Goal: Task Accomplishment & Management: Manage account settings

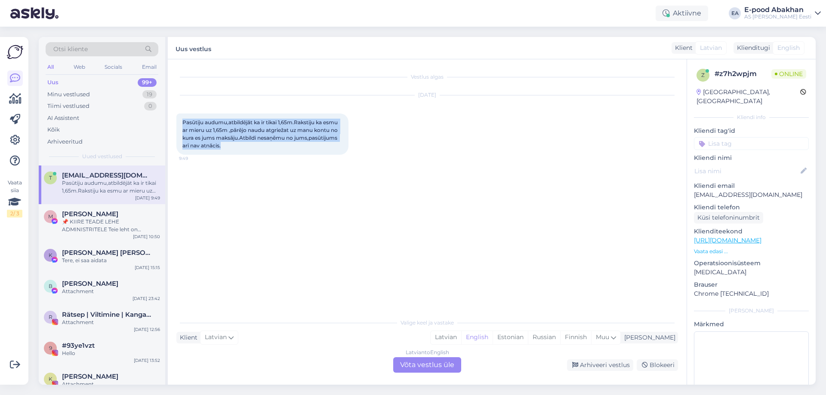
drag, startPoint x: 226, startPoint y: 147, endPoint x: 180, endPoint y: 123, distance: 51.4
click at [180, 123] on div "Pasūtiju audumu,atbildējāt ka ir tikai 1,65m.Rakstiju ka esmu ar mieru uz 1,65m…" at bounding box center [262, 134] width 172 height 41
copy span "Pasūtiju audumu,atbildējāt ka ir tikai 1,65m.Rakstiju ka esmu ar mieru uz 1,65m…"
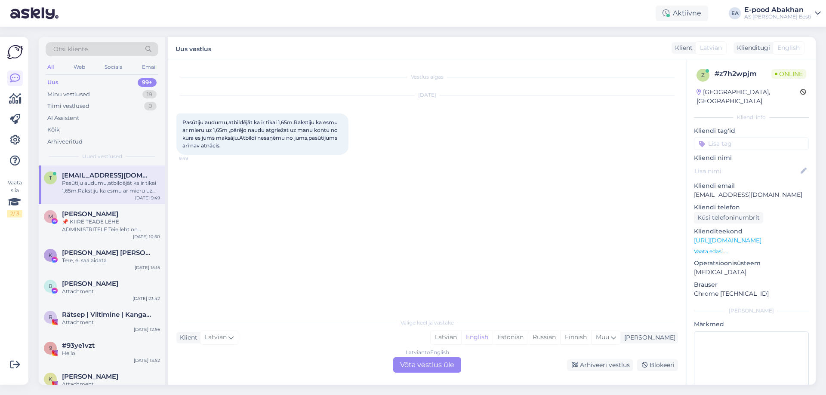
click at [454, 366] on div "Latvian to English Võta vestlus üle" at bounding box center [427, 365] width 68 height 15
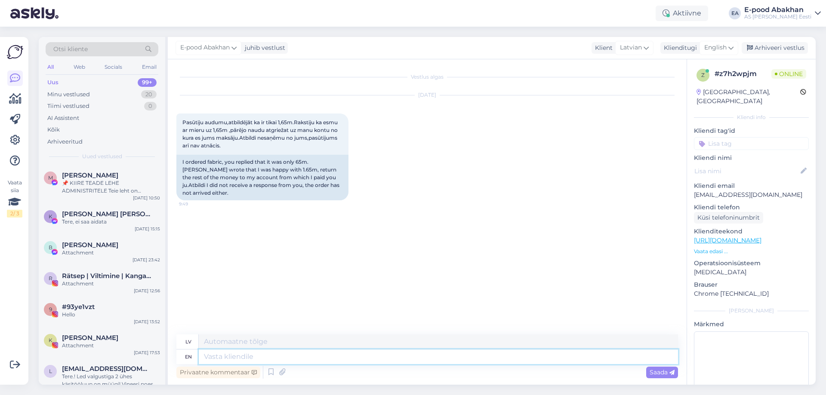
click at [284, 361] on textarea at bounding box center [438, 357] width 479 height 15
click at [726, 46] on span "English" at bounding box center [715, 47] width 22 height 9
click at [698, 86] on link "Estonian" at bounding box center [699, 86] width 95 height 14
click at [233, 353] on textarea at bounding box center [438, 357] width 479 height 15
type textarea "Tere, [GEOGRAPHIC_DATA]"
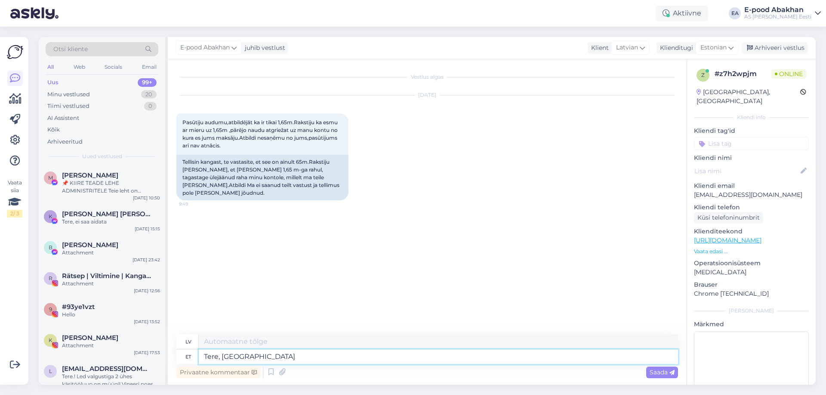
type textarea "Sveiki,"
type textarea "Tere, palun ki"
type textarea "Sveiki, lūdzu."
type textarea "Tere, palun kirjutage om"
type textarea "Sveiki, lūdzu, rakstiet."
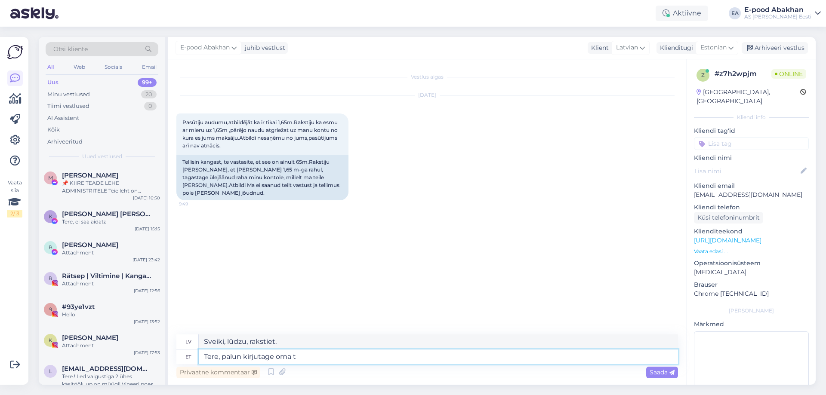
type textarea "Tere, palun kirjutage oma te"
type textarea "Sveiki, lūdzu, uzrakstiet savu"
type textarea "Tere, palun kirjutage oma tellimuse nu"
type textarea "Sveiki, lūdzu, uzrakstiet savu pasūtījumu."
type textarea "Tere, palun kirjutage oma tellimuse number."
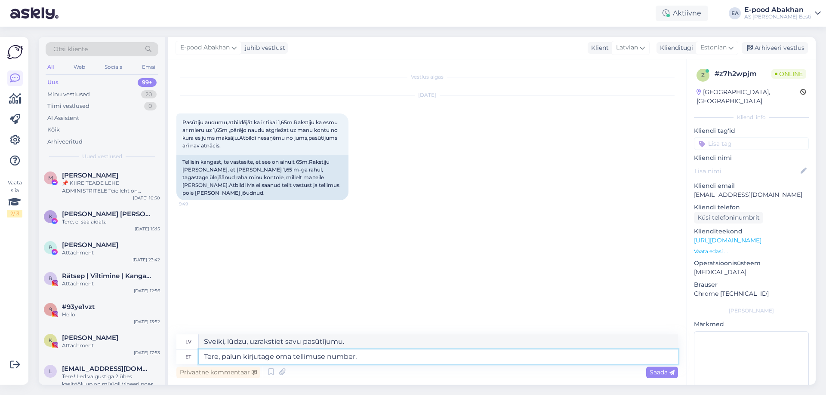
type textarea "Sveiki, lūdzu, uzrakstiet sava pasūtījuma numuru."
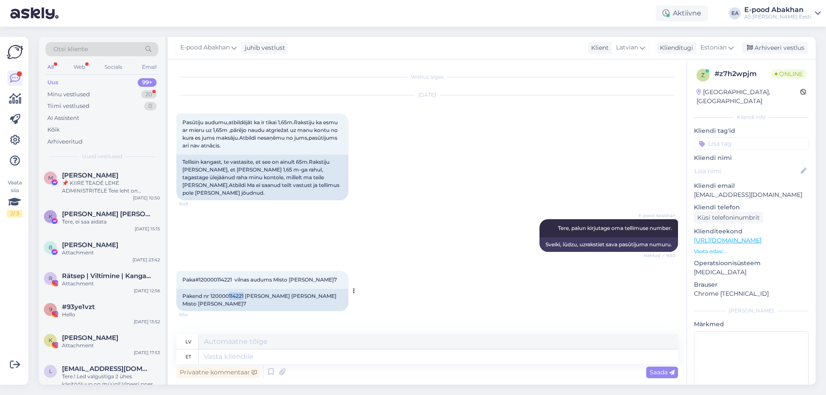
drag, startPoint x: 232, startPoint y: 290, endPoint x: 245, endPoint y: 291, distance: 13.0
click at [245, 291] on div "Pakend nr 120000114221 [PERSON_NAME] [PERSON_NAME] Misto [PERSON_NAME]7" at bounding box center [262, 300] width 172 height 22
copy div "114221"
click at [241, 354] on textarea at bounding box center [438, 357] width 479 height 15
type textarea "Teie t"
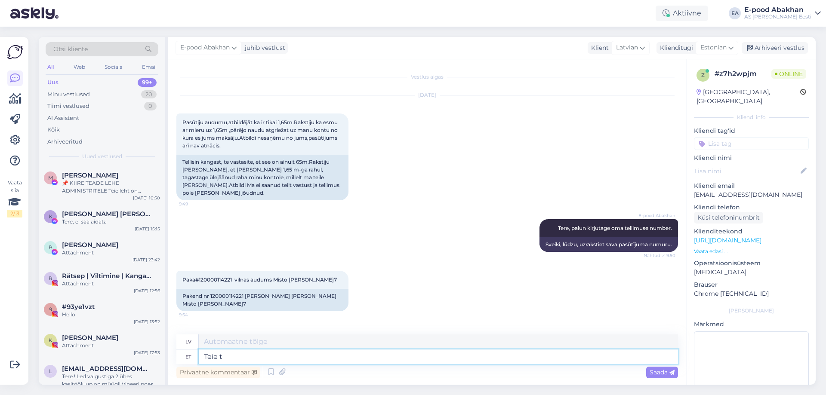
type textarea "Tavs"
type textarea "Teie tellimus p"
type textarea "Jūsu pasūtījums"
type textarea "[PERSON_NAME] e"
type textarea "Jūsu pasūtījums ir veikts."
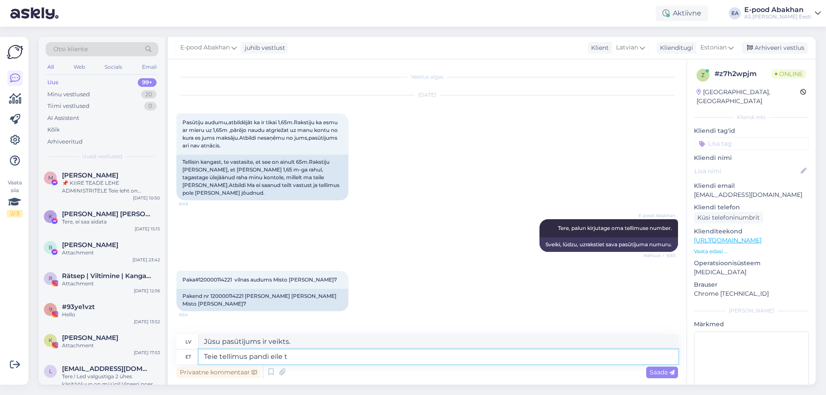
type textarea "[PERSON_NAME] [PERSON_NAME] te"
type textarea "Jūsu pasūtījums tika veikts vakar."
type textarea "Teie tellimus pandi [PERSON_NAME]."
type textarea "Jūsu pasūtījums tika nosūtīts vakar."
type textarea "Teie tellimus pandi [PERSON_NAME]. Peaksite s"
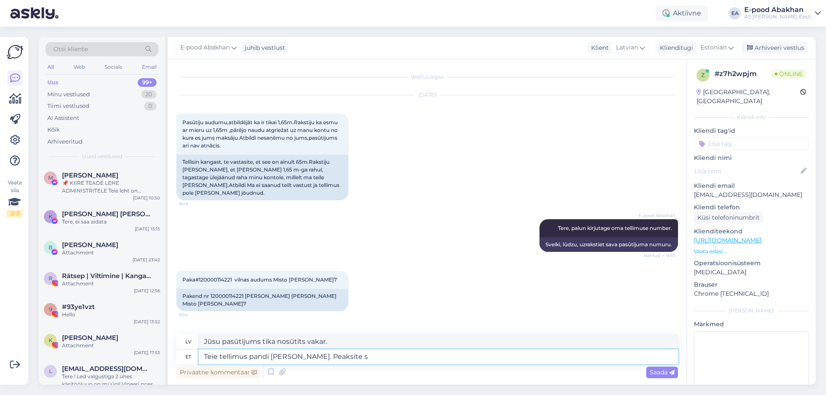
type textarea "Jūsu pasūtījums tika nosūtīts vakar. Jums vajadzētu"
type textarea "Teie tellimus pandi [PERSON_NAME]. Peaksite selle"
type textarea "Jūsu pasūtījums tika nosūtīts vakar. Jums to vajadzētu saņemt."
type textarea "Teie tellimus pandi [PERSON_NAME]. Pe"
type textarea "Jūsu pasūtījums tika nosūtīts vakar. Jums vajadzētu"
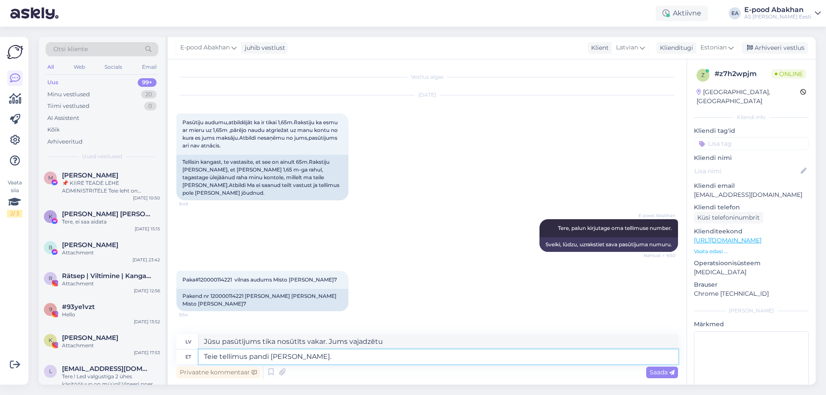
type textarea "Teie tellimus pandi [PERSON_NAME]."
type textarea "Jūsu pasūtījums tika nosūtīts vakar."
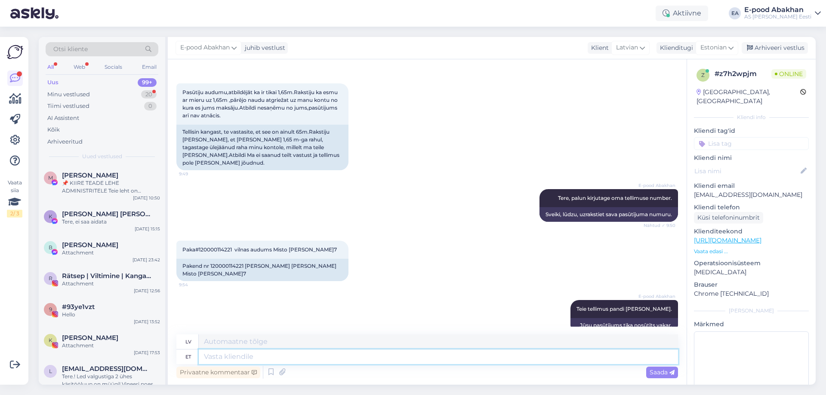
scroll to position [82, 0]
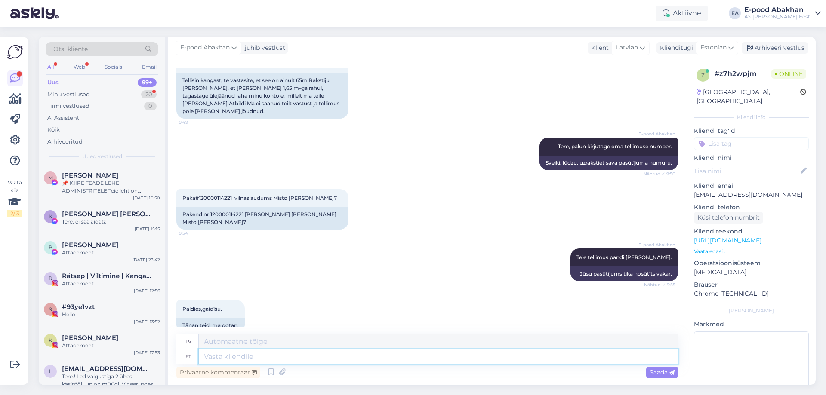
click at [256, 355] on textarea at bounding box center [438, 357] width 479 height 15
type textarea "L"
type textarea "Usun, et"
type textarea "Es ticu,"
type textarea "Usun, et"
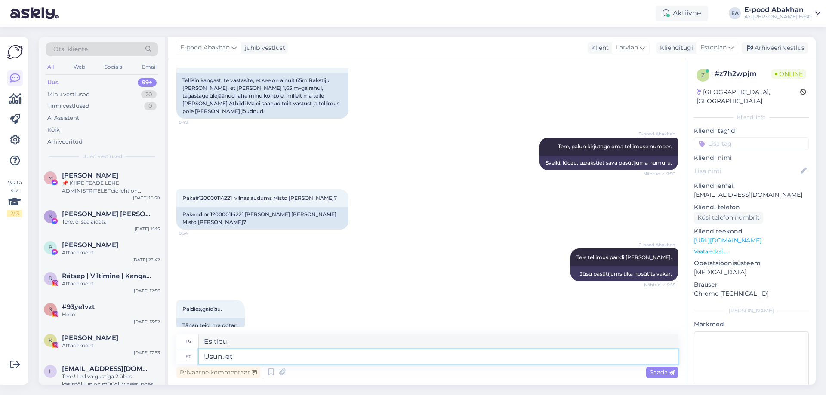
type textarea "Es ticu, ka"
type textarea "Usun, et [PERSON_NAME]"
type textarea "Es ticu, ka tu vari."
type textarea "Usun, et s"
type textarea "Es ticu, ka"
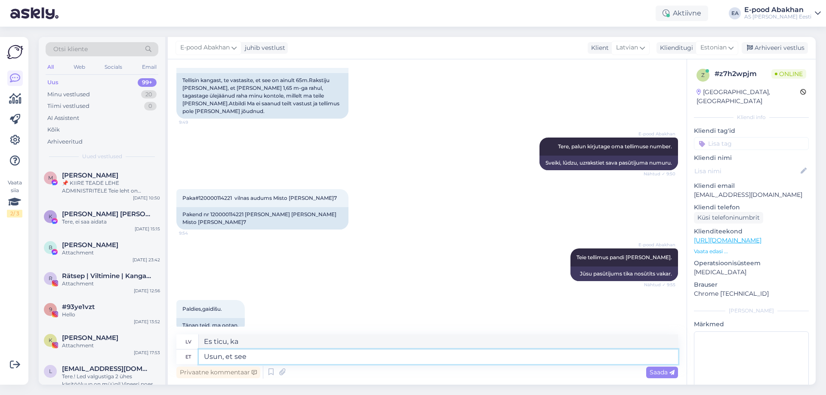
type textarea "Usun, et see"
type textarea "Es uzskatu, ka šis"
type textarea "Usun, et see võib ju"
type textarea "Es ticu, ka var"
type textarea "Usun, et see võib juba ho"
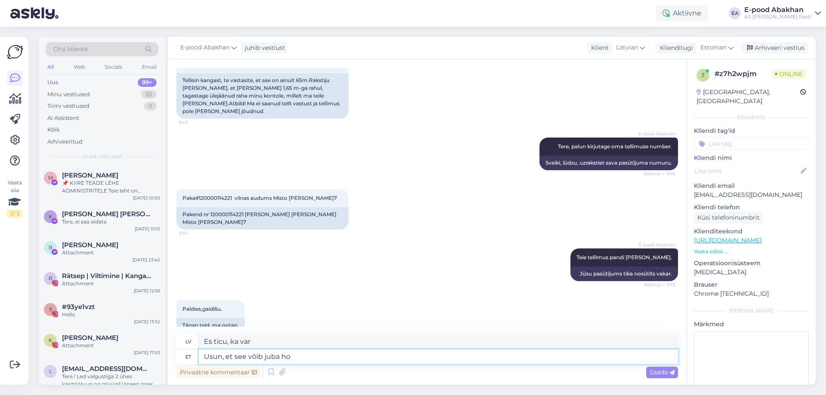
type textarea "Es ticu, ka tas jau varētu būt"
type textarea "Usun, et see võib juba homme sa"
type textarea "Es ticu, ka tas varētu būt rīt."
type textarea "Usun, et see võib juba homme saabuda."
type textarea "Es uzskatu, ka tas varētu ierasties jau rīt."
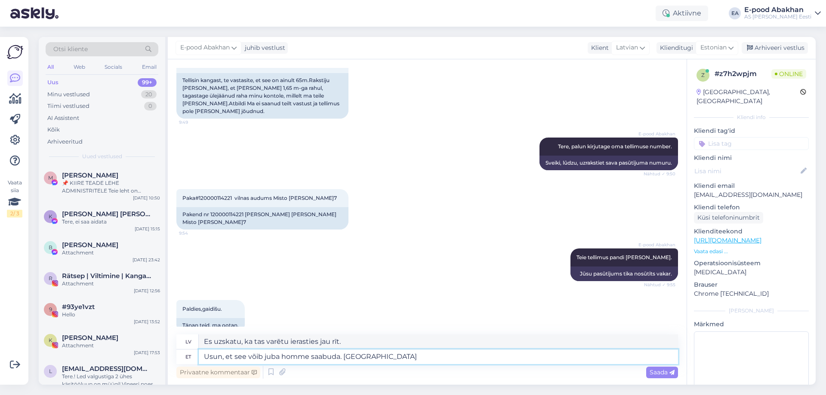
type textarea "Usun, et see võib juba homme saabuda. Kena p"
type textarea "Es uzskatu, ka tas varētu ierasties rīt. [GEOGRAPHIC_DATA]."
type textarea "Usun, et see võib juba homme saabuda. Kena päeva!"
type textarea "Es domāju, ka tas varētu ierasties rīt. Lai jauka diena!"
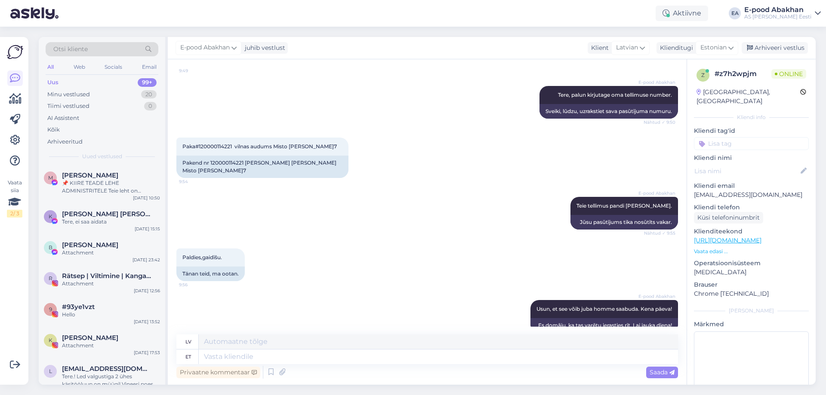
click at [793, 19] on div "AS [PERSON_NAME] Eesti" at bounding box center [777, 16] width 67 height 7
click at [788, 15] on div "AS [PERSON_NAME] Eesti" at bounding box center [777, 16] width 67 height 7
click at [17, 197] on icon at bounding box center [14, 202] width 13 height 15
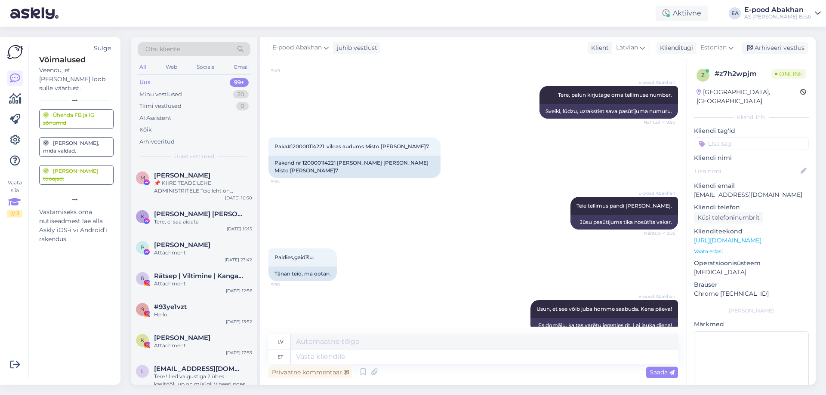
click at [75, 139] on div "[PERSON_NAME], mida valdad." at bounding box center [76, 146] width 67 height 15
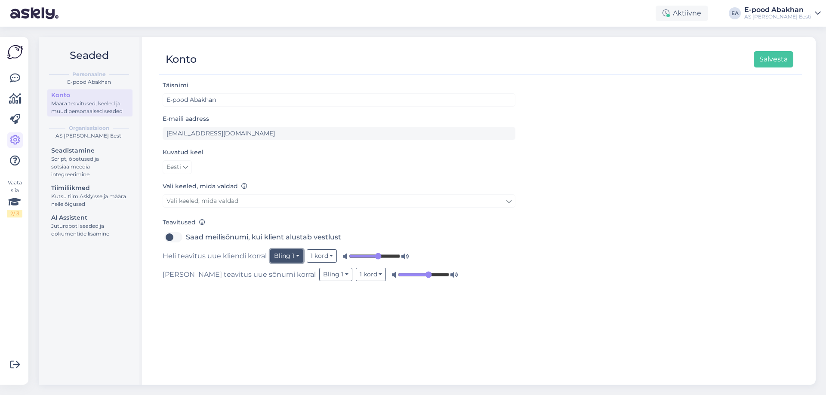
click at [296, 258] on button "Bling 1" at bounding box center [286, 256] width 33 height 13
click at [377, 255] on input "range" at bounding box center [375, 256] width 52 height 9
click at [398, 276] on input "range" at bounding box center [424, 275] width 52 height 9
drag, startPoint x: 382, startPoint y: 276, endPoint x: 390, endPoint y: 276, distance: 7.8
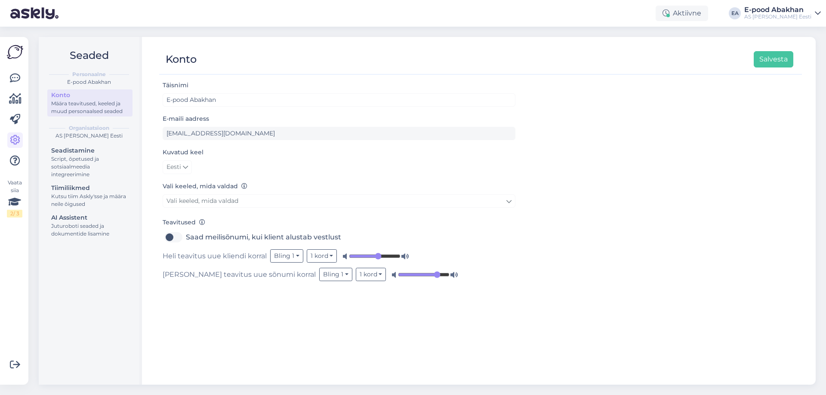
type input "0.8"
click at [398, 276] on input "range" at bounding box center [424, 275] width 52 height 9
drag, startPoint x: 379, startPoint y: 257, endPoint x: 388, endPoint y: 259, distance: 9.3
type input "0.82"
click at [388, 259] on input "range" at bounding box center [375, 256] width 52 height 9
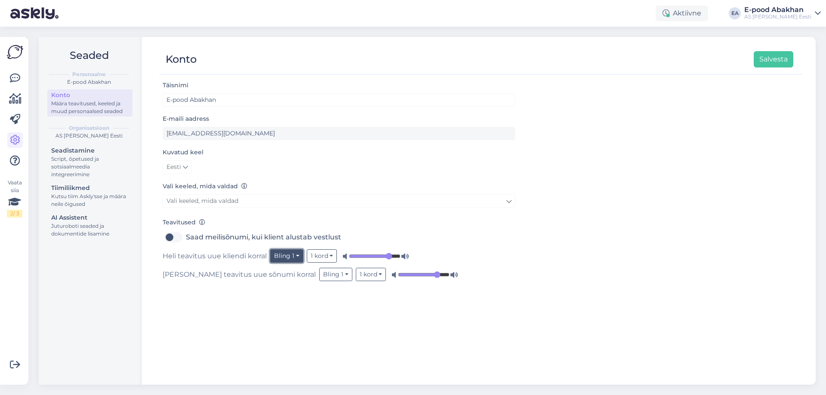
click at [298, 257] on button "Bling 1" at bounding box center [286, 256] width 33 height 13
click at [281, 297] on link "Bling 2" at bounding box center [271, 302] width 64 height 14
click at [295, 260] on button "Bling 2" at bounding box center [287, 256] width 34 height 13
click at [280, 312] on link "Bells 1" at bounding box center [273, 316] width 64 height 14
click at [296, 257] on button "Bells 1" at bounding box center [285, 256] width 31 height 13
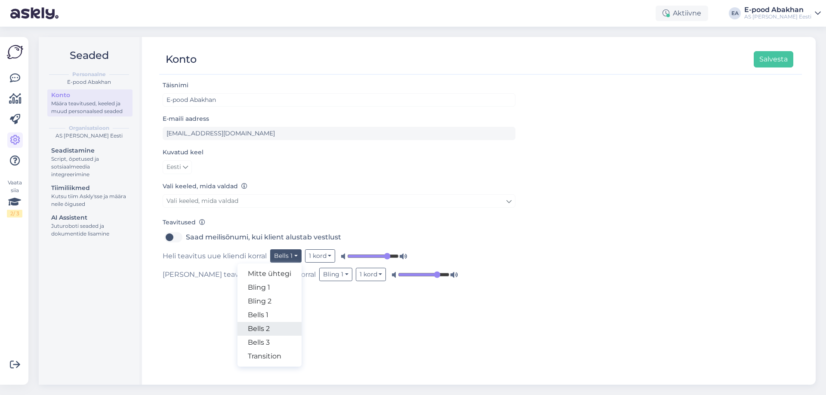
click at [281, 328] on link "Bells 2" at bounding box center [270, 329] width 64 height 14
click at [293, 259] on button "Bells 2" at bounding box center [286, 256] width 33 height 13
click at [274, 341] on link "Bells 3" at bounding box center [271, 343] width 64 height 14
click at [293, 259] on button "Bells 3" at bounding box center [286, 256] width 33 height 13
click at [272, 356] on link "Transition" at bounding box center [271, 357] width 64 height 14
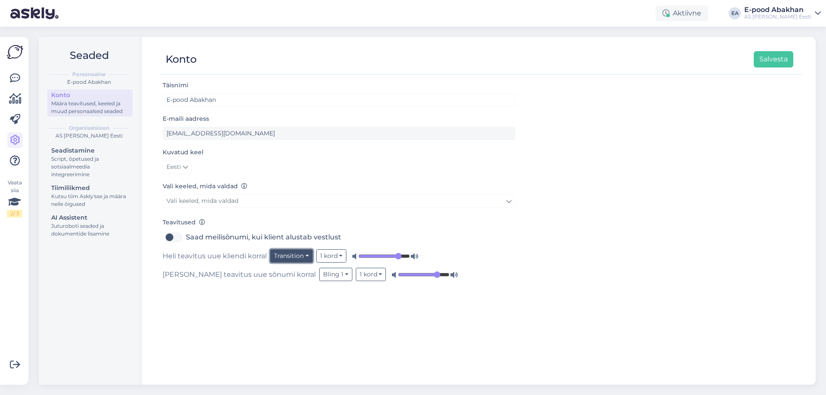
click at [292, 258] on button "Transition" at bounding box center [291, 256] width 43 height 13
click at [392, 312] on div "Täisnimi E-pood Abakhan E-maili aadress [EMAIL_ADDRESS][DOMAIN_NAME] Kuvatud ke…" at bounding box center [480, 228] width 643 height 297
click at [306, 260] on button "Transition" at bounding box center [291, 256] width 43 height 13
click at [293, 297] on link "Bling 2" at bounding box center [281, 302] width 64 height 14
click at [319, 275] on button "Bling 1" at bounding box center [335, 274] width 33 height 13
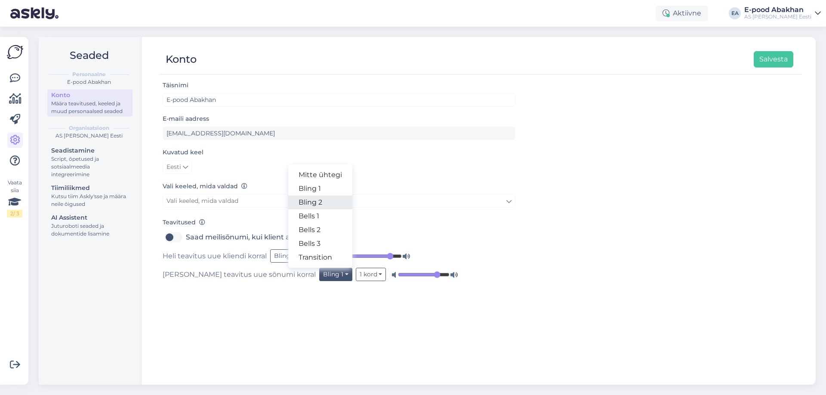
click at [288, 205] on link "Bling 2" at bounding box center [320, 203] width 64 height 14
click at [229, 309] on div "Täisnimi E-pood Abakhan E-maili aadress [EMAIL_ADDRESS][DOMAIN_NAME] Kuvatud ke…" at bounding box center [480, 228] width 643 height 297
drag, startPoint x: 394, startPoint y: 275, endPoint x: 386, endPoint y: 275, distance: 7.3
type input "0.7"
click at [399, 275] on input "range" at bounding box center [425, 275] width 52 height 9
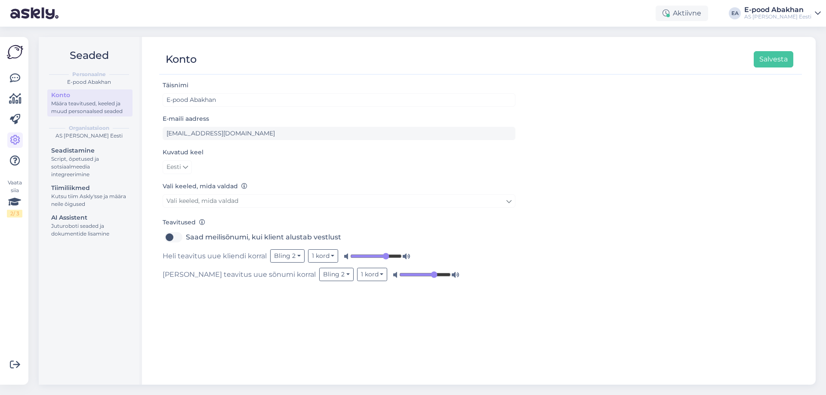
drag, startPoint x: 390, startPoint y: 254, endPoint x: 385, endPoint y: 255, distance: 4.8
click at [385, 255] on input "range" at bounding box center [376, 256] width 52 height 9
drag, startPoint x: 383, startPoint y: 256, endPoint x: 371, endPoint y: 257, distance: 13.0
type input "0.4"
click at [371, 257] on input "range" at bounding box center [376, 256] width 52 height 9
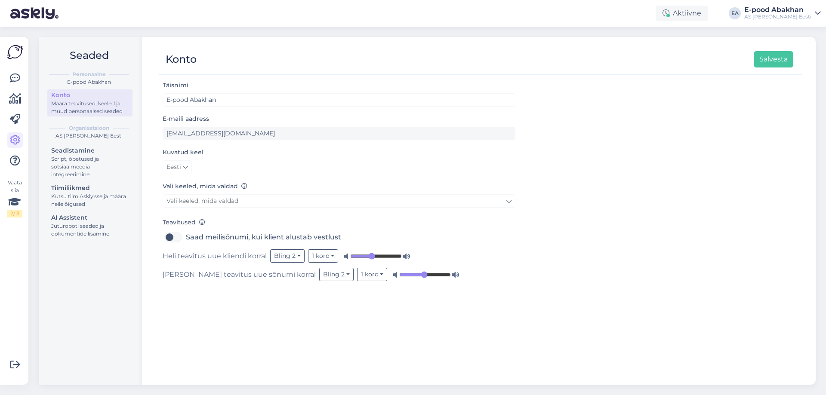
drag, startPoint x: 388, startPoint y: 275, endPoint x: 377, endPoint y: 276, distance: 10.4
type input "0.48"
click at [399, 276] on input "range" at bounding box center [425, 275] width 52 height 9
type input "0.54"
click at [377, 258] on input "range" at bounding box center [376, 256] width 52 height 9
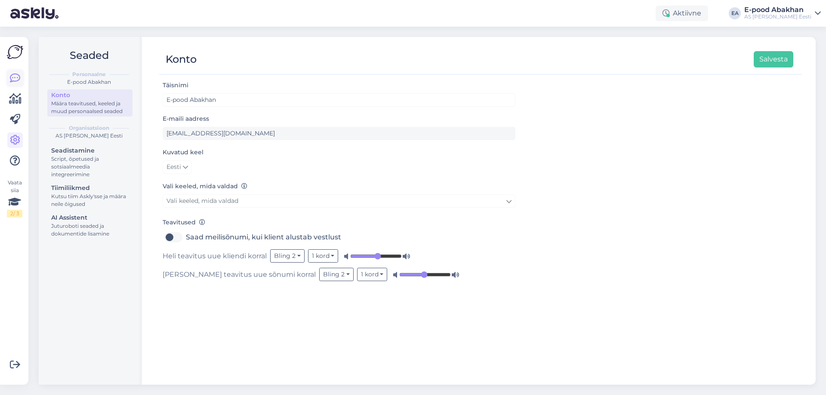
click at [14, 80] on icon at bounding box center [15, 78] width 10 height 10
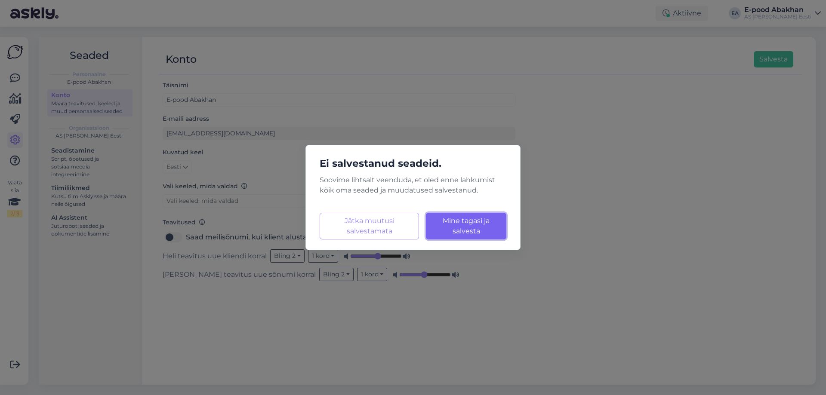
click at [470, 234] on span "Mine tagasi ja salvesta" at bounding box center [466, 226] width 47 height 19
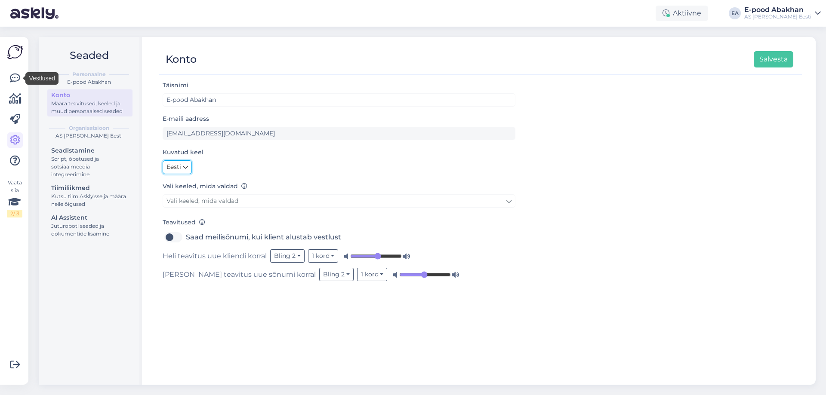
click at [185, 167] on icon at bounding box center [185, 167] width 5 height 9
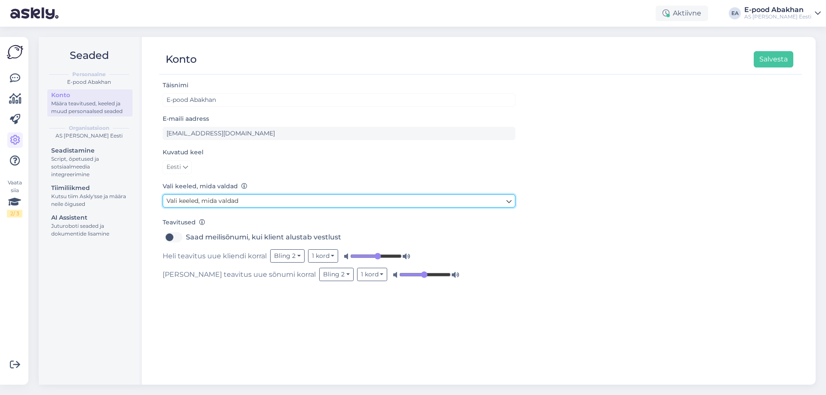
click at [245, 204] on link "Vali keeled, mida valdad" at bounding box center [339, 201] width 353 height 13
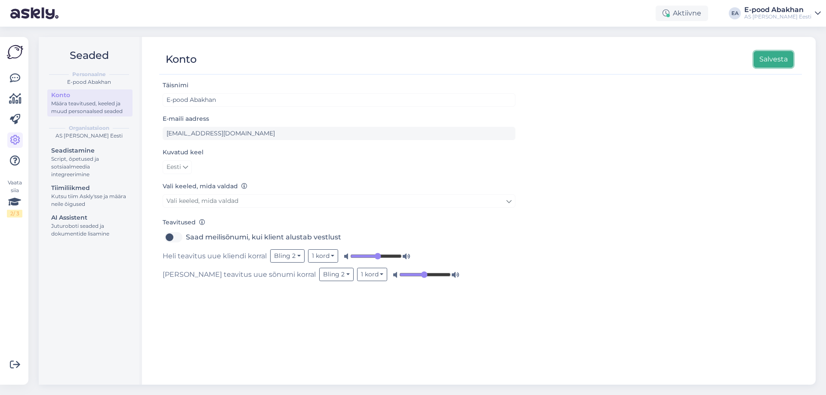
click at [780, 65] on button "Salvesta" at bounding box center [774, 59] width 40 height 16
click at [778, 64] on button "Salvesta" at bounding box center [774, 59] width 40 height 16
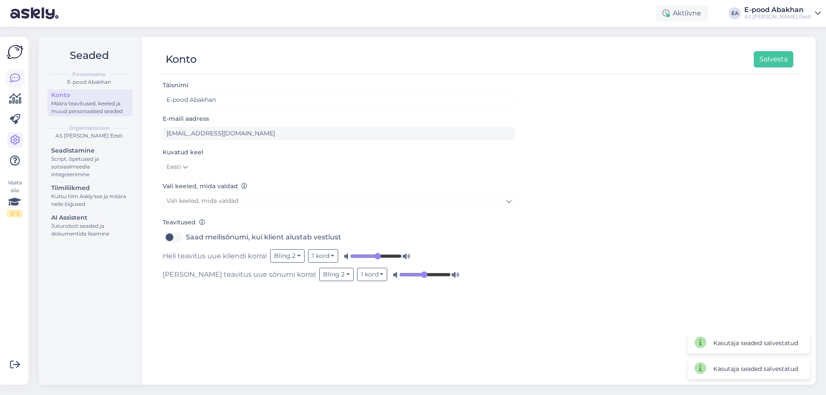
click at [12, 74] on icon at bounding box center [15, 78] width 10 height 10
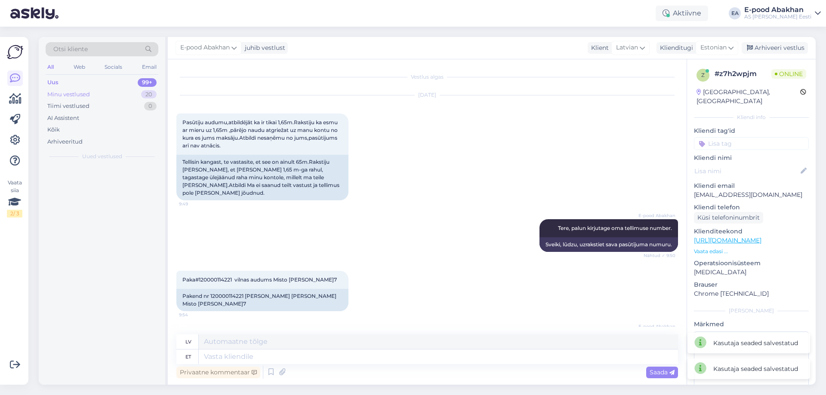
scroll to position [18, 0]
